Goal: Information Seeking & Learning: Learn about a topic

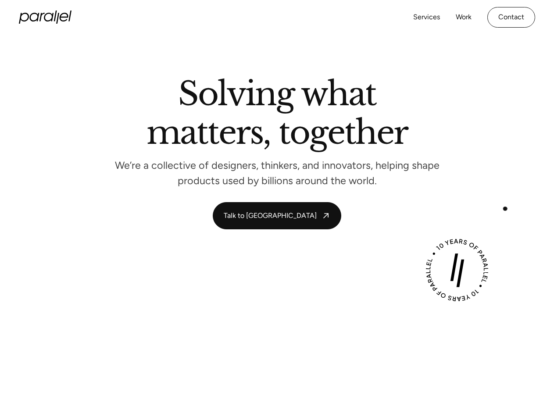
click at [514, 185] on div "Solving what matters, together We’re a collective of designers, thinkers, and i…" at bounding box center [277, 153] width 519 height 151
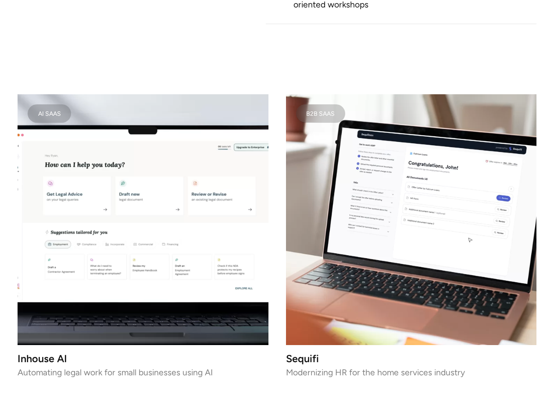
scroll to position [964, 0]
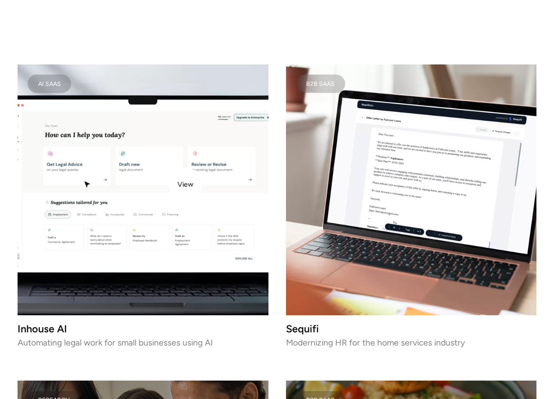
click at [182, 185] on video at bounding box center [143, 189] width 251 height 251
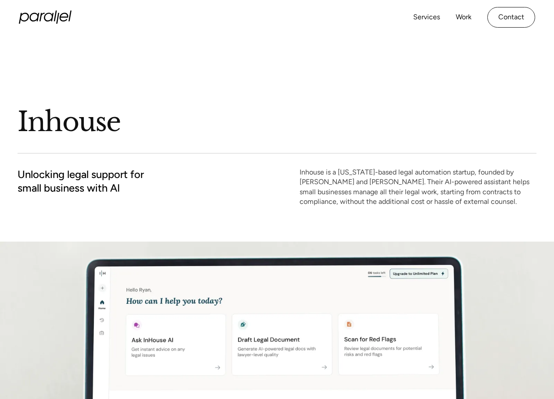
click at [289, 131] on h1 "Inhouse" at bounding box center [277, 122] width 519 height 34
click at [380, 147] on div "Inhouse Unlocking legal support for small business with AI Inhouse is a Califor…" at bounding box center [277, 138] width 519 height 207
click at [327, 221] on div "Inhouse Unlocking legal support for small business with AI Inhouse is a Califor…" at bounding box center [277, 138] width 519 height 207
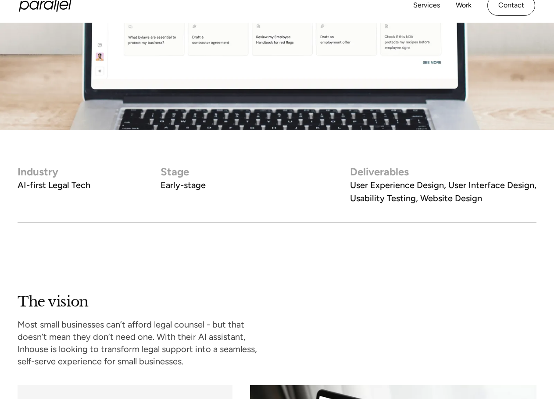
scroll to position [395, 0]
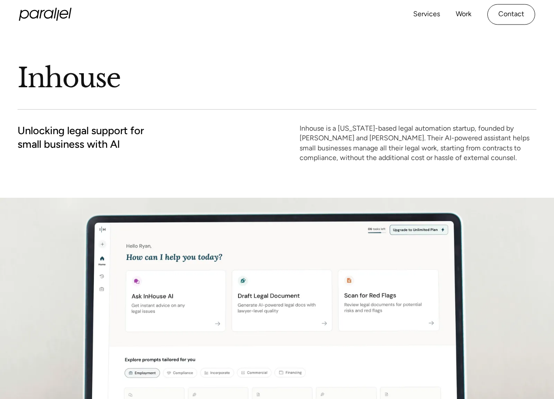
scroll to position [0, 0]
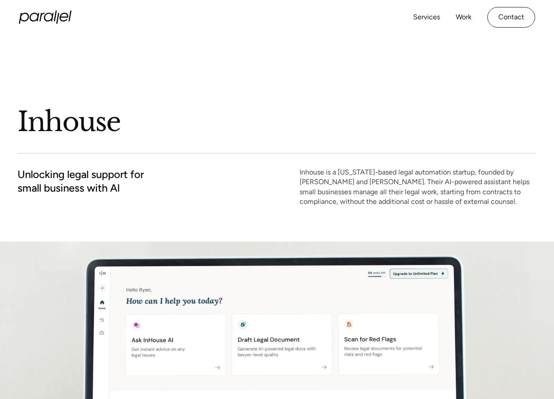
click at [108, 179] on h2 "Unlocking legal support for small business with AI" at bounding box center [81, 180] width 126 height 27
click at [370, 175] on p "Inhouse is a California-based legal automation startup, founded by Ryan Wenger …" at bounding box center [417, 186] width 237 height 39
